Goal: Communication & Community: Ask a question

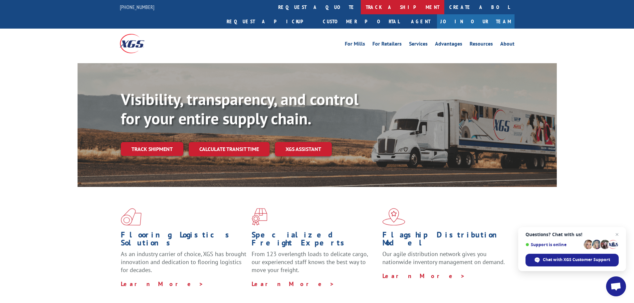
click at [361, 6] on link "track a shipment" at bounding box center [403, 7] width 84 height 14
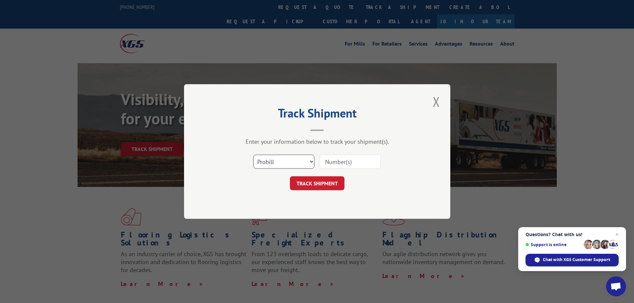
click at [291, 167] on select "Select category... Probill BOL PO" at bounding box center [283, 162] width 61 height 14
select select "bol"
click at [253, 155] on select "Select category... Probill BOL PO" at bounding box center [283, 162] width 61 height 14
click at [338, 165] on input at bounding box center [349, 162] width 61 height 14
type input "5957329"
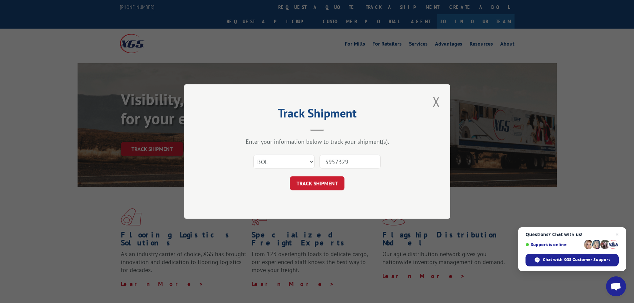
click button "TRACK SHIPMENT" at bounding box center [317, 183] width 55 height 14
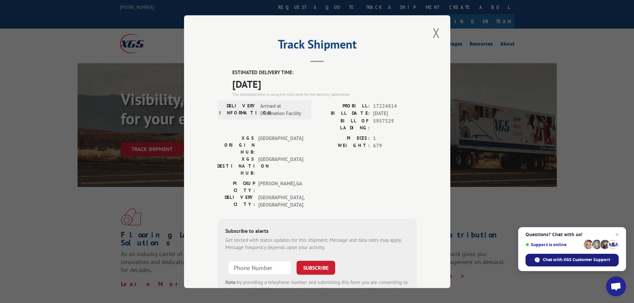
click at [586, 262] on span "Chat with XGS Customer Support" at bounding box center [576, 260] width 67 height 6
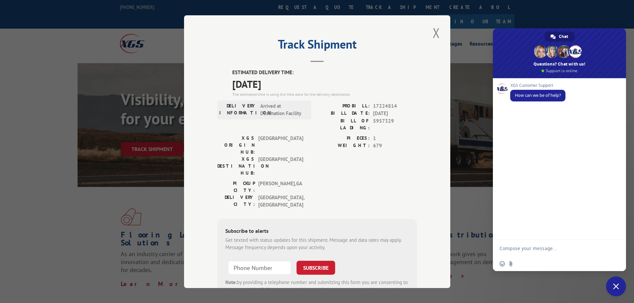
click at [526, 255] on textarea "Compose your message..." at bounding box center [552, 248] width 106 height 17
type textarea "good mo"
type input "+1 (___) ___-____"
click at [526, 255] on textarea "good mo" at bounding box center [552, 248] width 106 height 17
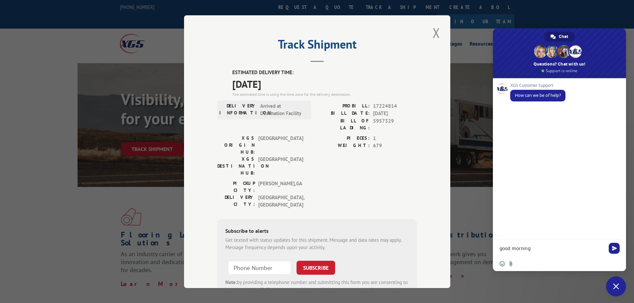
type textarea "good morning"
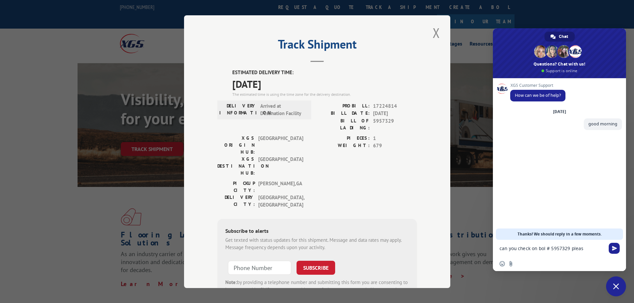
type textarea "can you check on bol # 5957329 please"
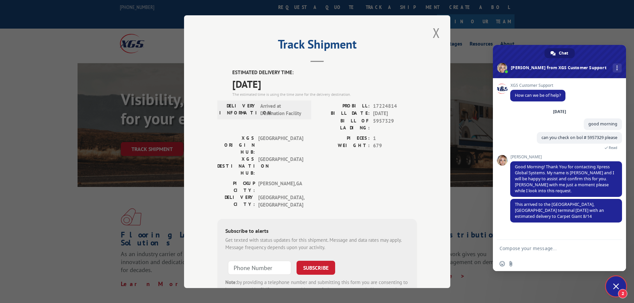
click at [530, 247] on textarea "Compose your message..." at bounding box center [552, 248] width 106 height 17
type textarea "can we pick up [DATE]?"
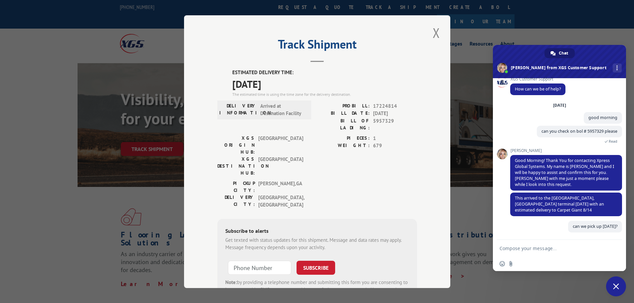
scroll to position [0, 0]
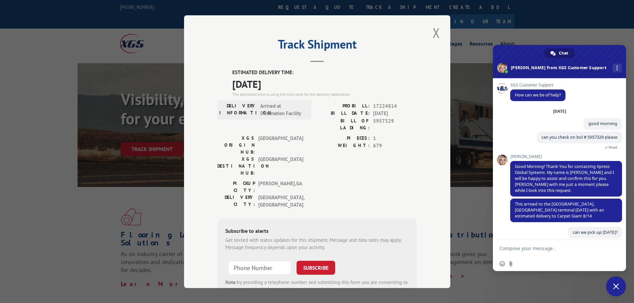
click at [530, 247] on textarea "Compose your message..." at bounding box center [552, 248] width 106 height 17
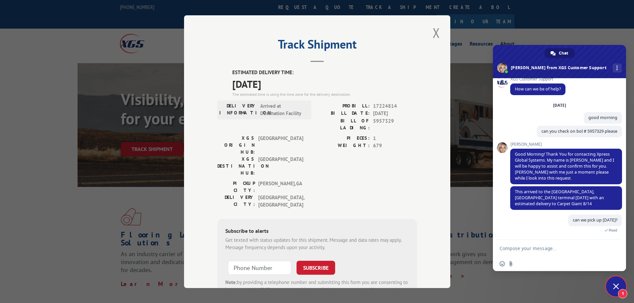
scroll to position [47, 0]
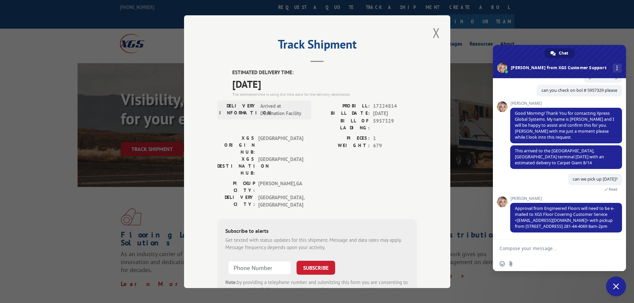
click at [534, 246] on textarea "Compose your message..." at bounding box center [552, 248] width 106 height 17
click at [546, 246] on textarea "Compose your message..." at bounding box center [552, 248] width 106 height 17
type textarea "no problem ill have my rep approve"
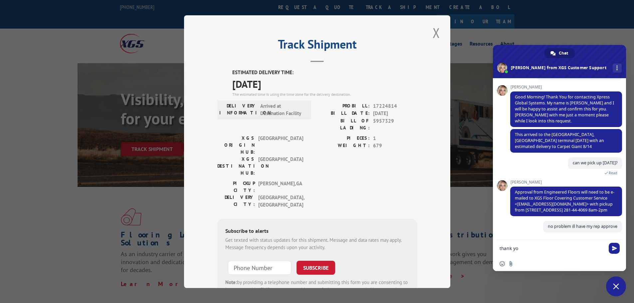
type textarea "thank you"
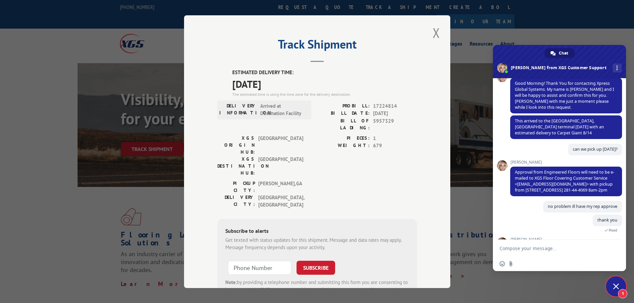
scroll to position [144, 0]
